Goal: Transaction & Acquisition: Purchase product/service

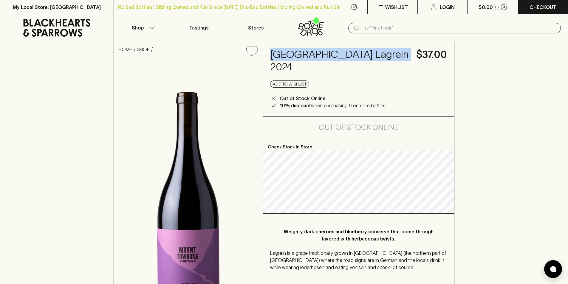
drag, startPoint x: 400, startPoint y: 53, endPoint x: 265, endPoint y: 55, distance: 135.3
click at [265, 55] on div "Mount Towrong Lagrein 2024 $37.00 Add to wishlist Out of Stock Online 10% disco…" at bounding box center [358, 78] width 191 height 75
copy h4 "[GEOGRAPHIC_DATA] Lagrein 2024"
